Goal: Navigation & Orientation: Find specific page/section

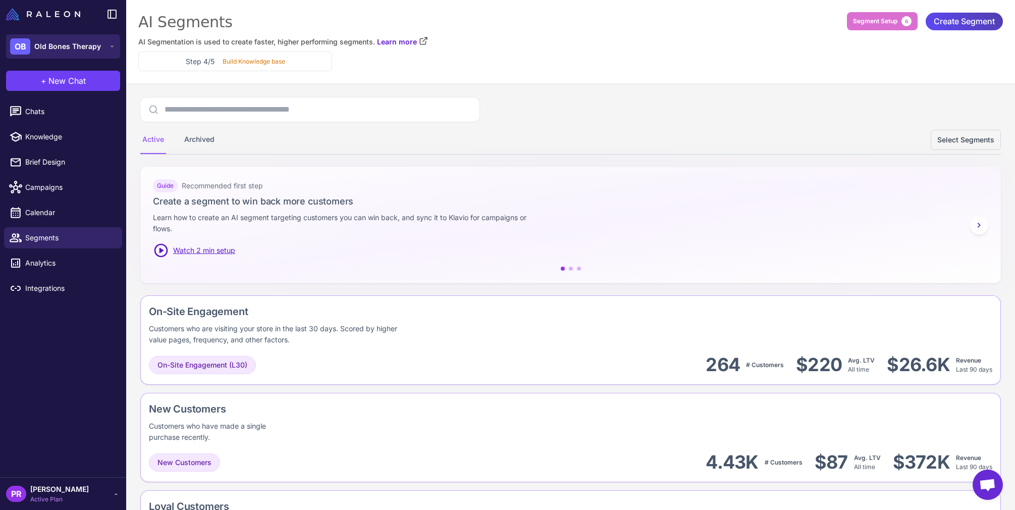
click at [80, 54] on div "OB Old Bones Therapy" at bounding box center [55, 46] width 91 height 16
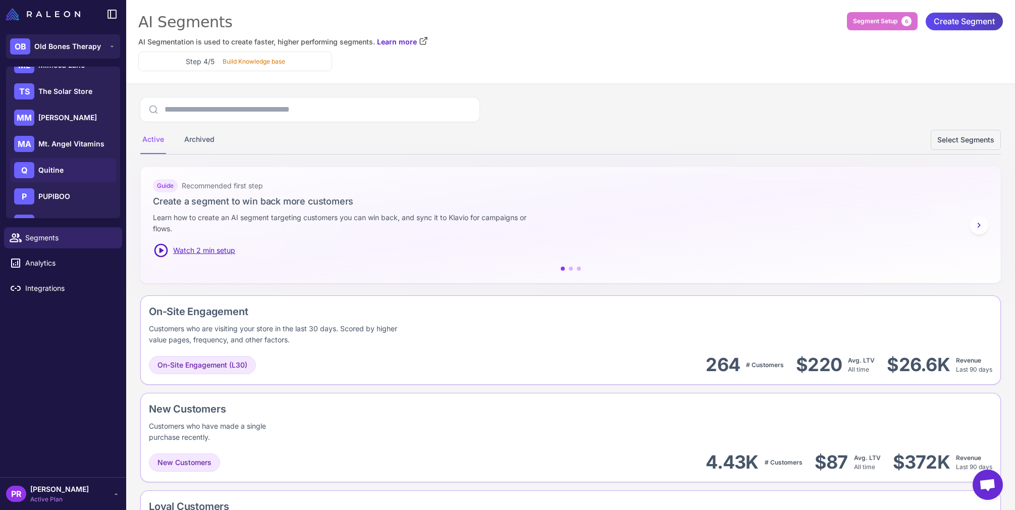
scroll to position [145, 0]
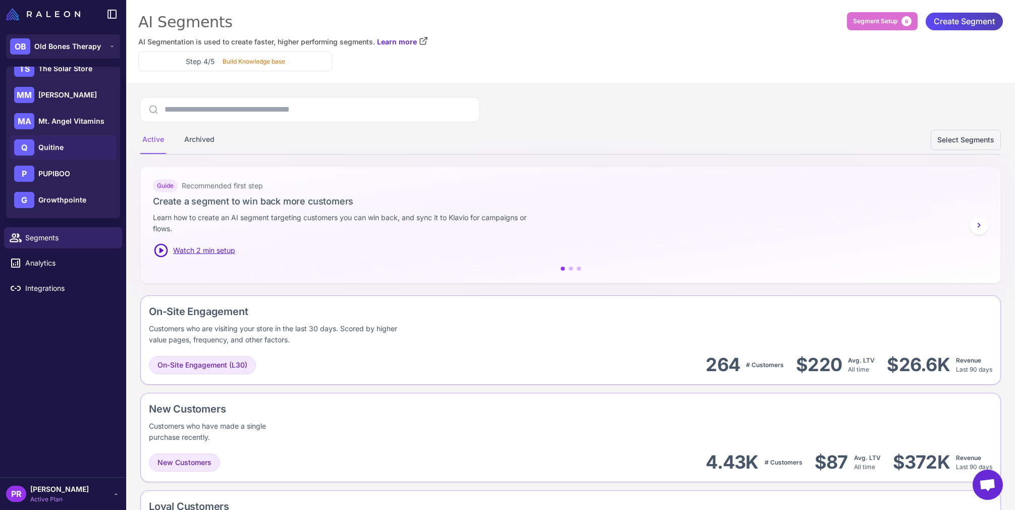
click at [51, 149] on span "Quitine" at bounding box center [50, 147] width 25 height 11
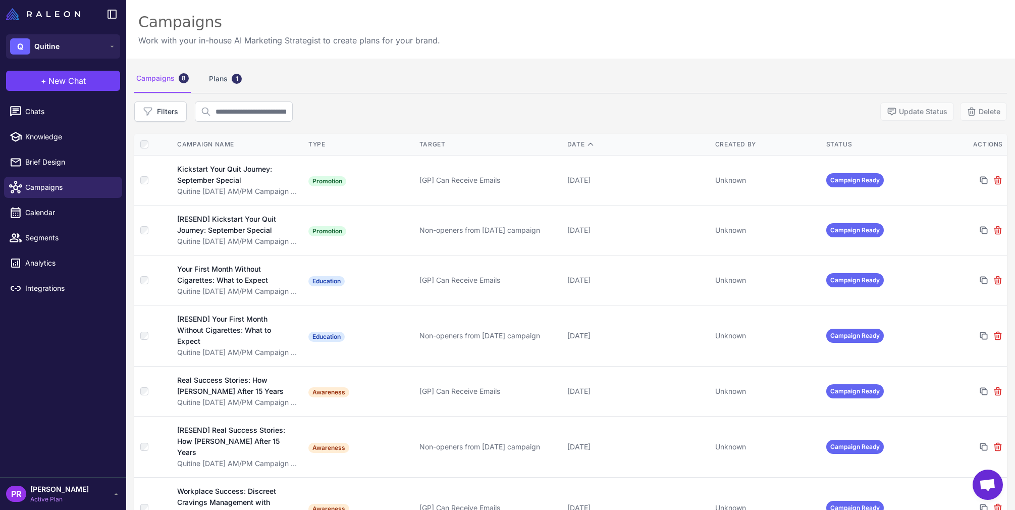
click at [113, 496] on icon at bounding box center [116, 494] width 8 height 8
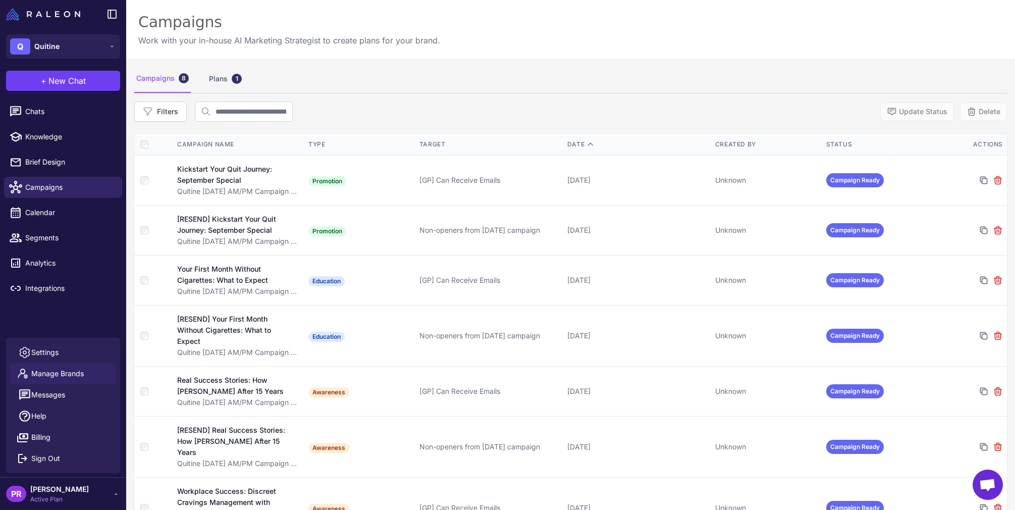
click at [43, 377] on span "Manage Brands" at bounding box center [57, 373] width 53 height 11
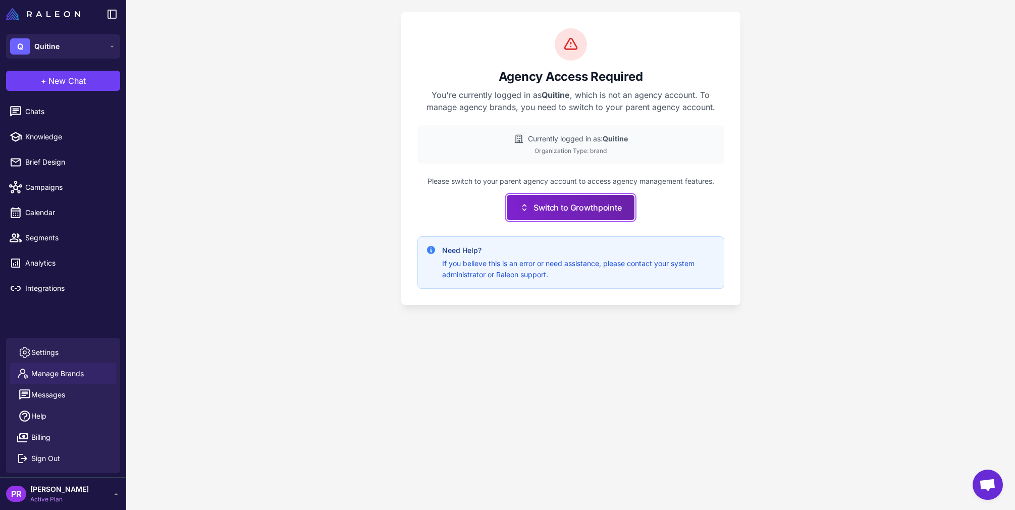
click at [542, 216] on button "Switch to Growthpointe" at bounding box center [570, 207] width 127 height 25
